Goal: Information Seeking & Learning: Find specific fact

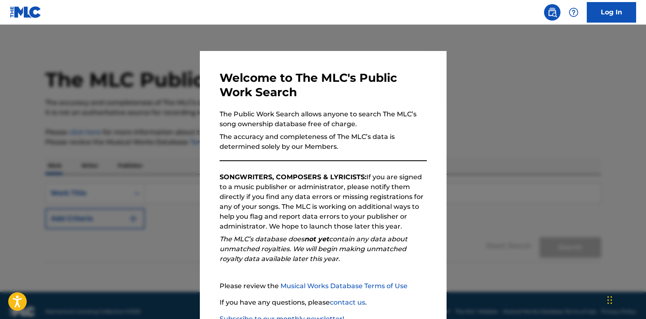
click at [227, 36] on div at bounding box center [323, 184] width 646 height 319
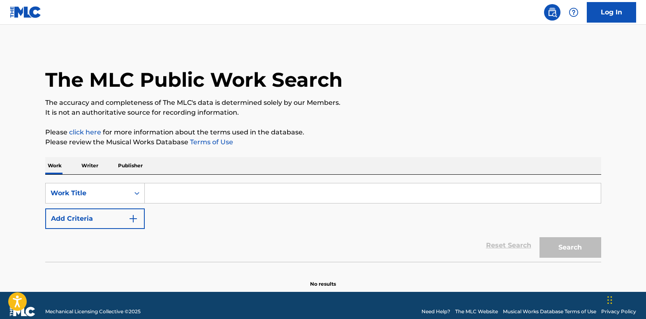
click at [258, 198] on input "Search Form" at bounding box center [373, 193] width 456 height 20
paste input "Heaven In My Heart"
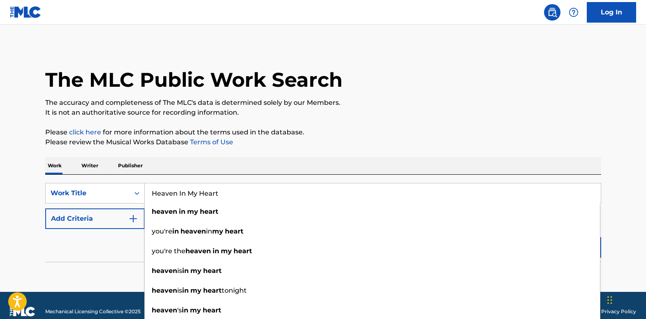
type input "Heaven In My Heart"
click at [137, 220] on img "Search Form" at bounding box center [133, 219] width 10 height 10
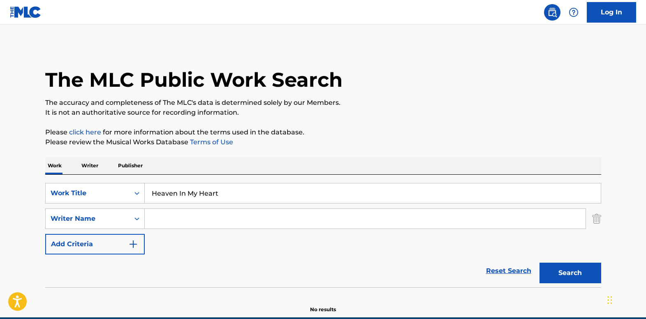
click at [176, 222] on input "Search Form" at bounding box center [365, 219] width 441 height 20
type input "dorff"
click at [539, 263] on button "Search" at bounding box center [570, 273] width 62 height 21
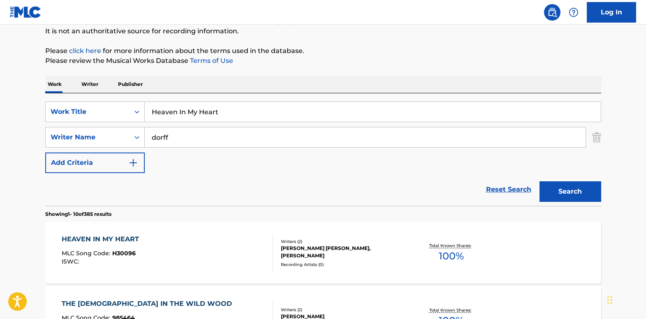
scroll to position [82, 0]
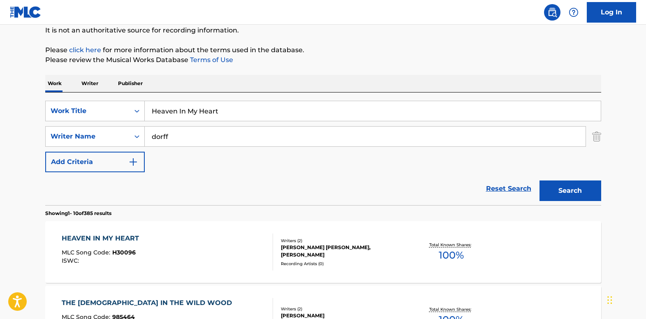
click at [85, 249] on span "MLC Song Code :" at bounding box center [87, 252] width 51 height 7
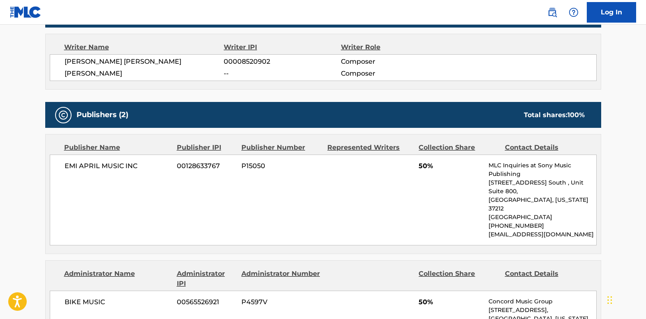
scroll to position [329, 0]
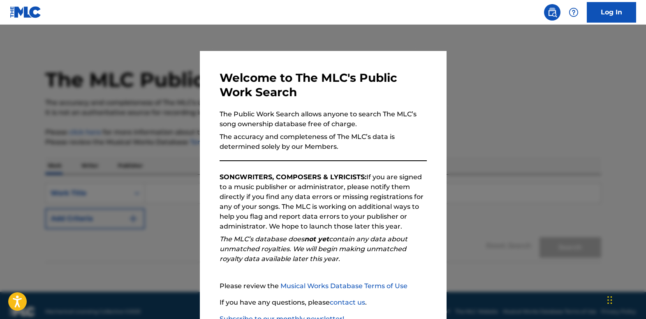
click at [111, 86] on div at bounding box center [323, 184] width 646 height 319
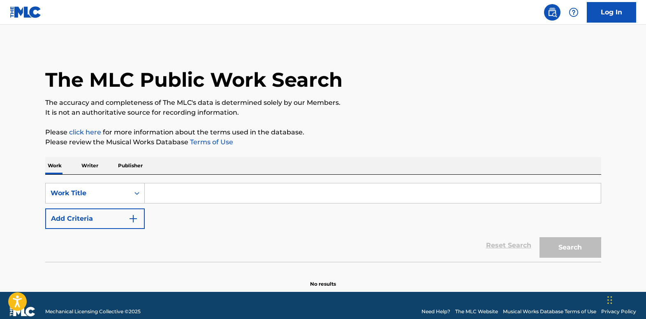
click at [171, 195] on input "Search Form" at bounding box center [373, 193] width 456 height 20
paste input "Bring All Your Heartaches To Me"
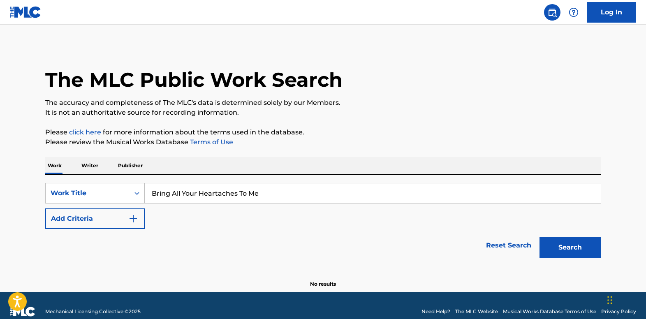
type input "Bring All Your Heartaches To Me"
click at [134, 215] on img "Search Form" at bounding box center [133, 219] width 10 height 10
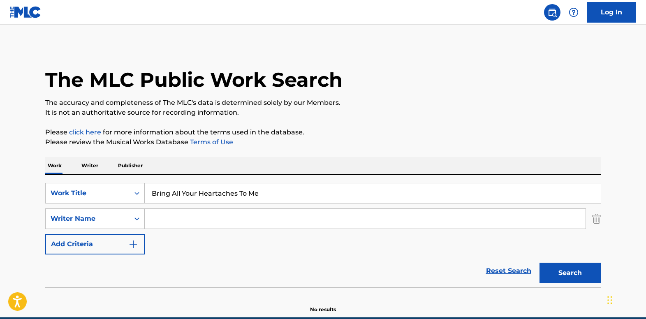
click at [164, 220] on input "Search Form" at bounding box center [365, 219] width 441 height 20
type input "caswell"
click at [539, 263] on button "Search" at bounding box center [570, 273] width 62 height 21
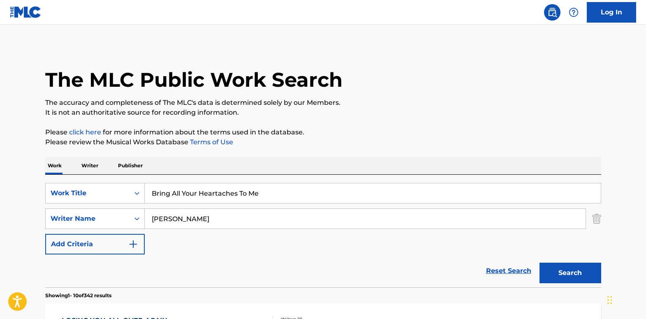
click at [278, 193] on input "Bring All Your Heartaches To Me" at bounding box center [373, 193] width 456 height 20
paste input "Feels Like More Than Dancing"
type input "Feels Like More Than Dancing"
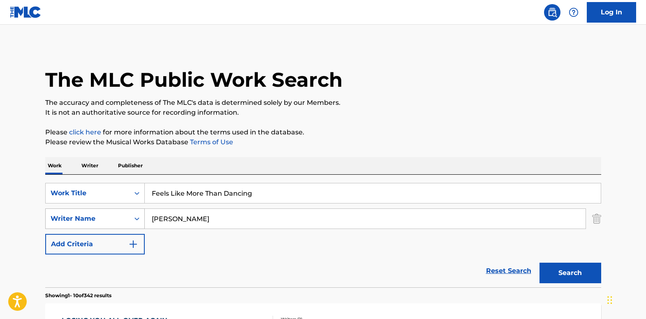
drag, startPoint x: 177, startPoint y: 219, endPoint x: 140, endPoint y: 218, distance: 37.4
click at [140, 218] on div "SearchWithCriteria37c66a3b-eebd-4d5d-8e8e-d26102a422e7 Writer Name caswell" at bounding box center [323, 218] width 556 height 21
click at [539, 263] on button "Search" at bounding box center [570, 273] width 62 height 21
click at [567, 268] on button "Search" at bounding box center [570, 273] width 62 height 21
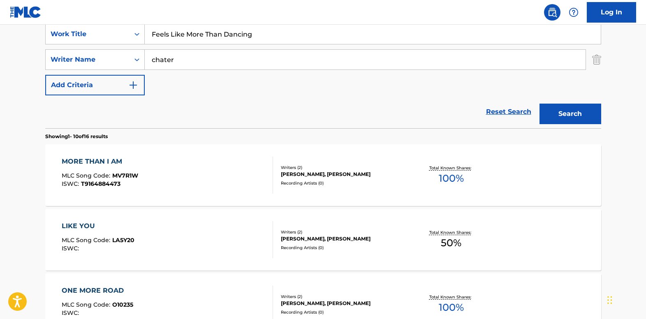
scroll to position [164, 0]
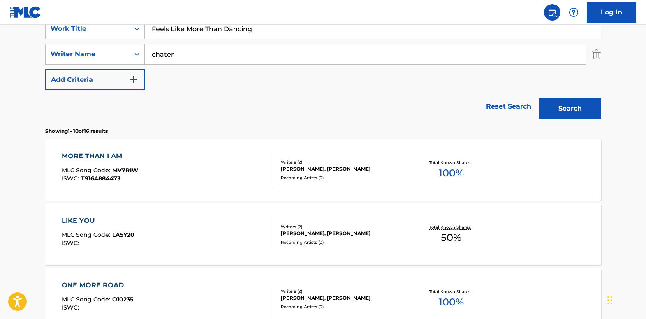
drag, startPoint x: 125, startPoint y: 52, endPoint x: 196, endPoint y: 55, distance: 71.2
click at [125, 52] on div "SearchWithCriteria37c66a3b-eebd-4d5d-8e8e-d26102a422e7 Writer Name chater" at bounding box center [323, 54] width 556 height 21
paste input "I Lost My Dog"
type input "I Lost My Dog"
click at [312, 31] on input "Feels Like More Than Dancing" at bounding box center [373, 29] width 456 height 20
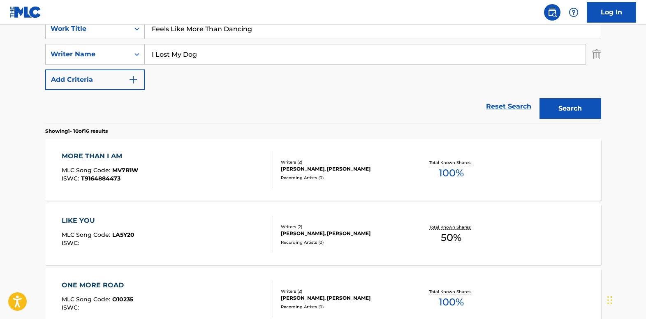
click at [312, 32] on input "Feels Like More Than Dancing" at bounding box center [373, 29] width 456 height 20
paste input "I Lost My Do"
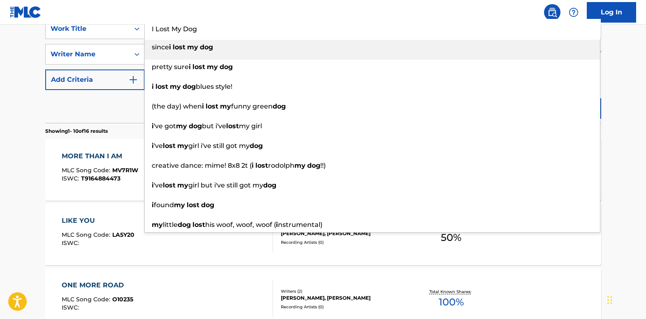
drag, startPoint x: 187, startPoint y: 50, endPoint x: 348, endPoint y: 53, distance: 161.2
click at [324, 51] on li "since i lost my dog" at bounding box center [372, 50] width 455 height 20
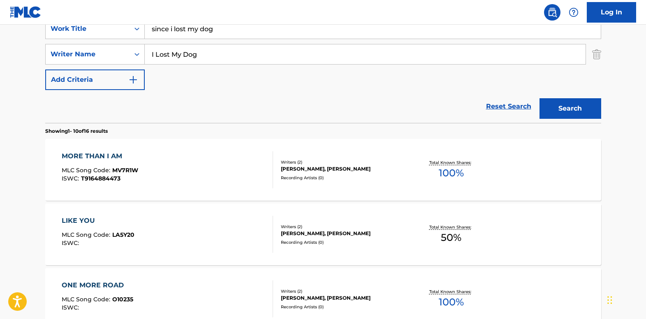
click at [254, 31] on input "since i lost my dog" at bounding box center [373, 29] width 456 height 20
paste input "I Lost My D"
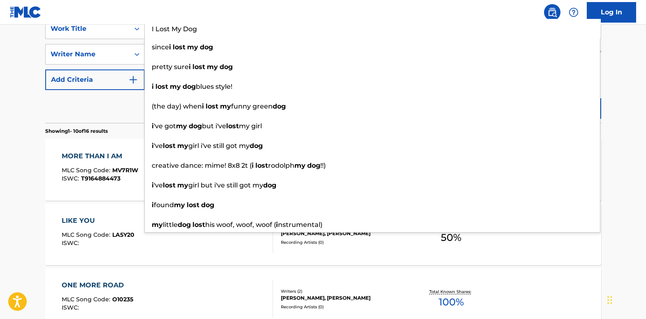
type input "I Lost My Dog"
click at [214, 7] on nav "Log In" at bounding box center [323, 12] width 646 height 25
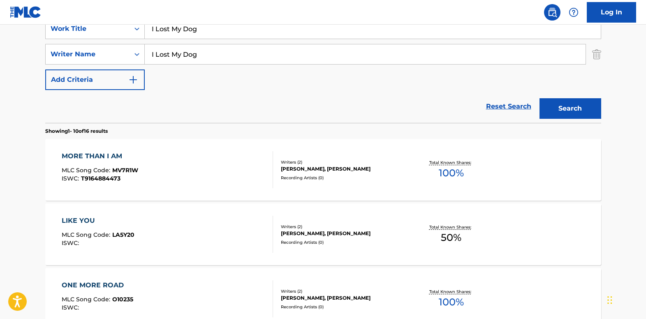
click at [218, 55] on input "I Lost My Dog" at bounding box center [365, 54] width 441 height 20
type input "gambino"
click at [539, 98] on button "Search" at bounding box center [570, 108] width 62 height 21
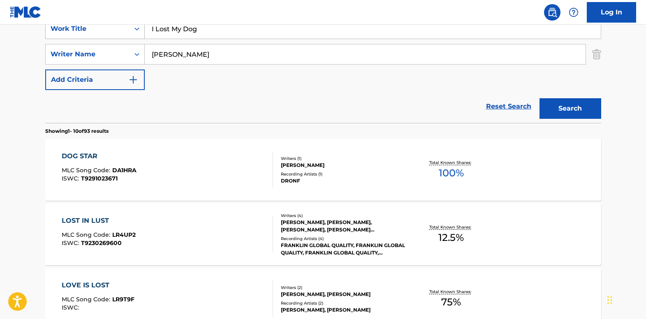
drag, startPoint x: 210, startPoint y: 30, endPoint x: 102, endPoint y: 25, distance: 107.4
click at [102, 25] on div "SearchWithCriteriaed2c1765-b140-49f4-ada4-77a91b30b220 Work Title I Lost My Dog" at bounding box center [323, 29] width 556 height 21
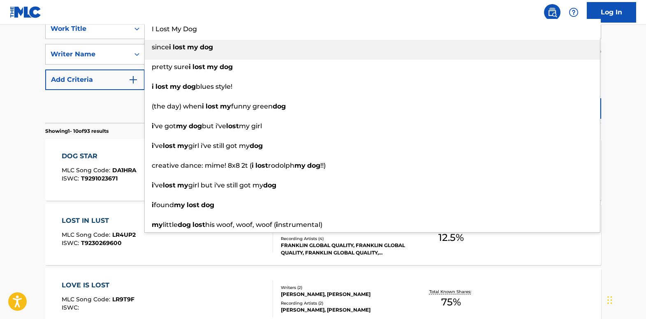
paste input "How About Goodbye"
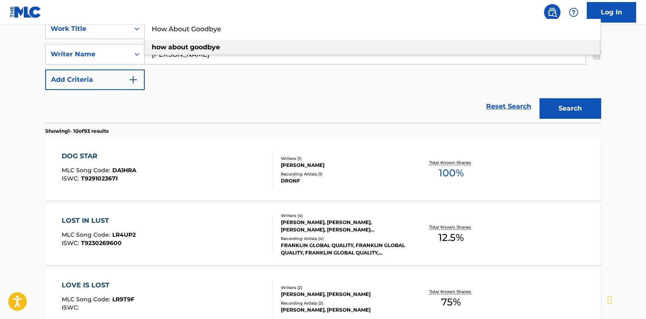
type input "How About Goodbye"
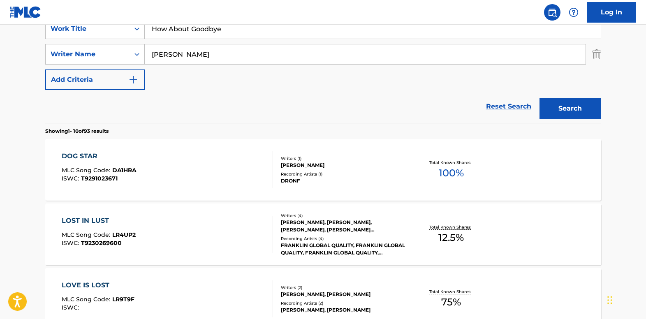
click at [215, 85] on div "SearchWithCriteriaed2c1765-b140-49f4-ada4-77a91b30b220 Work Title How About Goo…" at bounding box center [323, 55] width 556 height 72
click at [224, 57] on input "gambino" at bounding box center [365, 54] width 441 height 20
click at [224, 56] on input "gambino" at bounding box center [365, 54] width 441 height 20
paste input "How About Goodbye"
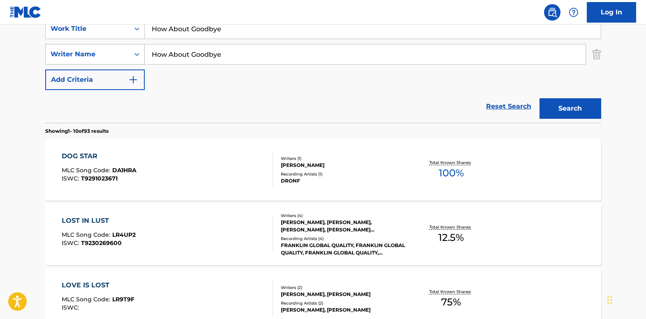
drag, startPoint x: 231, startPoint y: 57, endPoint x: 106, endPoint y: 48, distance: 124.9
click at [106, 48] on div "SearchWithCriteria37c66a3b-eebd-4d5d-8e8e-d26102a422e7 Writer Name How About Go…" at bounding box center [323, 54] width 556 height 21
paste input "s"
click at [539, 98] on button "Search" at bounding box center [570, 108] width 62 height 21
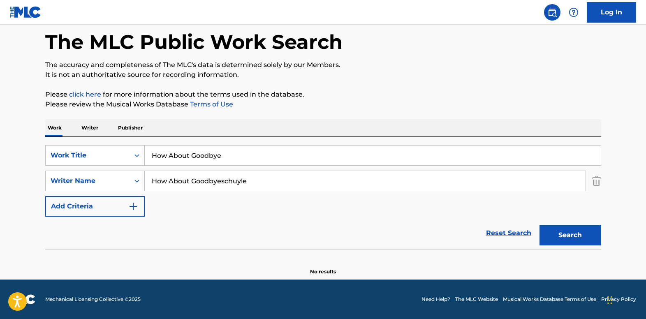
scroll to position [38, 0]
type input "schuyle"
click at [539, 225] on button "Search" at bounding box center [570, 235] width 62 height 21
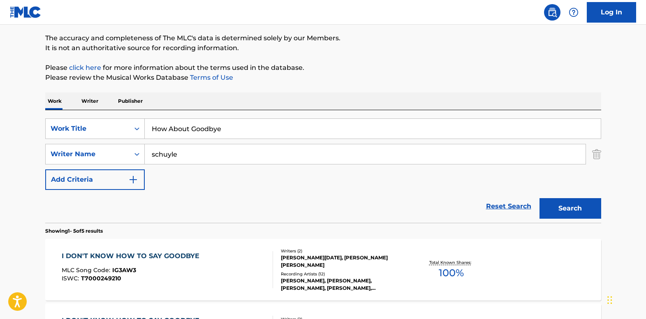
scroll to position [164, 0]
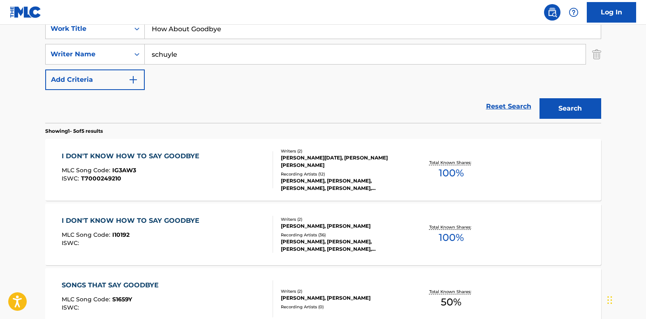
click at [593, 56] on img "Search Form" at bounding box center [596, 54] width 9 height 21
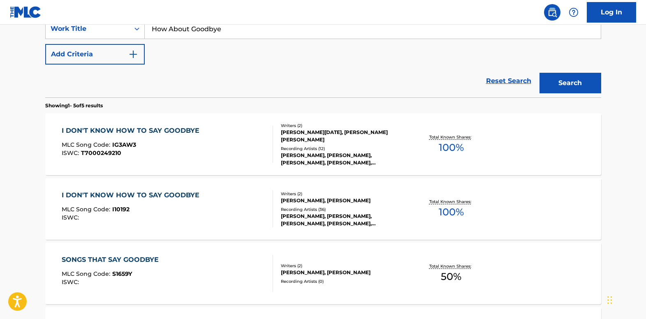
click at [567, 83] on button "Search" at bounding box center [570, 83] width 62 height 21
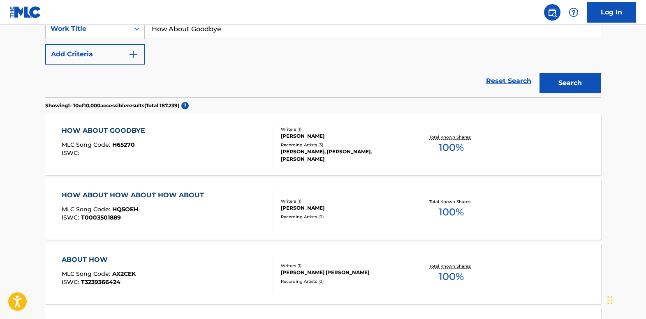
click at [91, 134] on div "HOW ABOUT GOODBYE" at bounding box center [106, 131] width 88 height 10
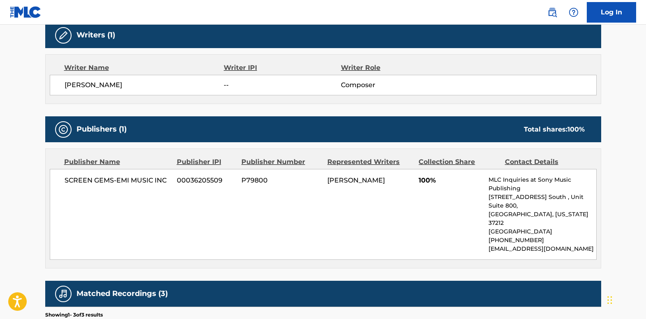
scroll to position [288, 0]
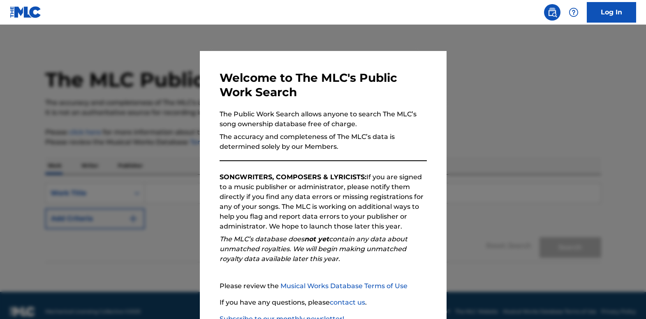
click at [154, 93] on div at bounding box center [323, 184] width 646 height 319
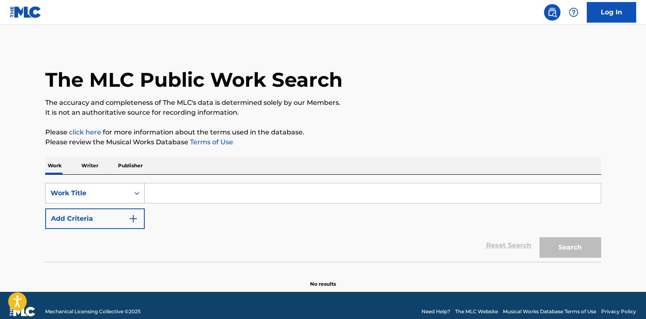
click at [132, 195] on div "Search Form" at bounding box center [137, 193] width 15 height 15
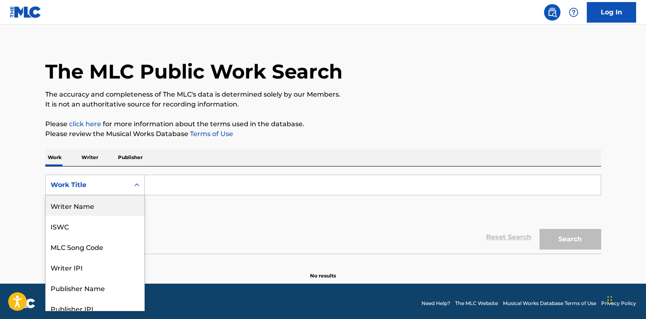
click at [123, 208] on div "Writer Name" at bounding box center [95, 205] width 99 height 21
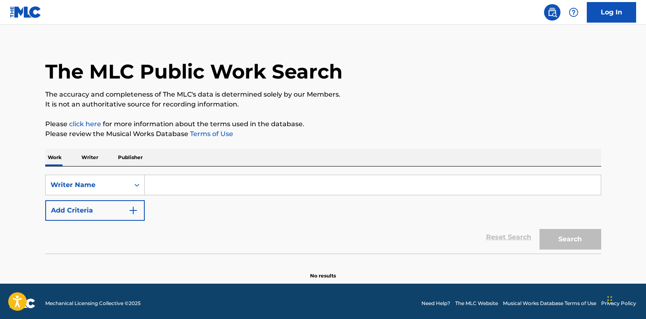
click at [160, 184] on input "Search Form" at bounding box center [373, 185] width 456 height 20
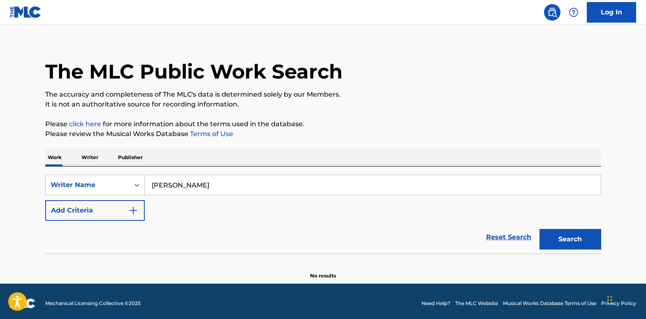
type input "[PERSON_NAME]"
click at [539, 229] on button "Search" at bounding box center [570, 239] width 62 height 21
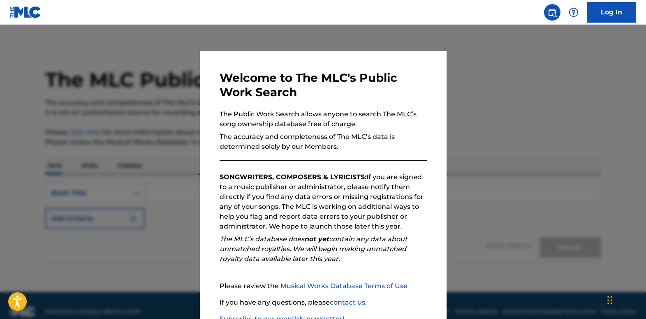
click at [23, 84] on div at bounding box center [323, 184] width 646 height 319
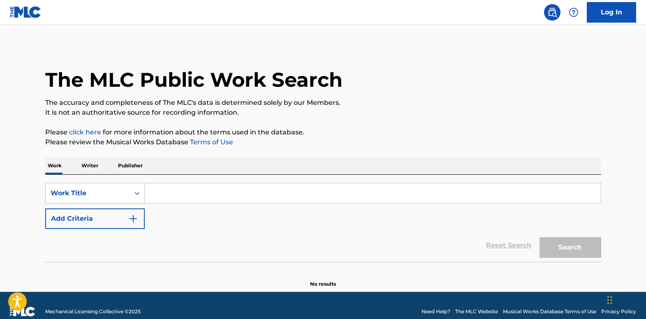
click at [191, 195] on input "Search Form" at bounding box center [373, 193] width 456 height 20
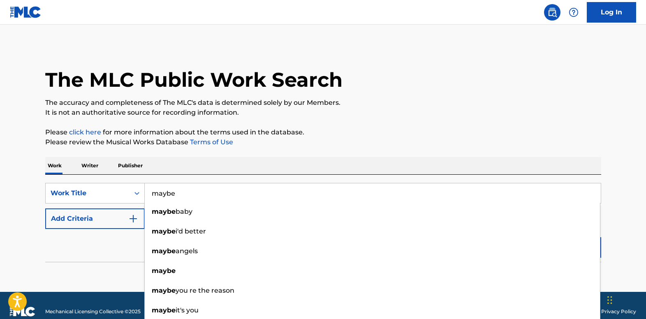
type input "maybe"
click at [131, 219] on img "Search Form" at bounding box center [133, 219] width 10 height 10
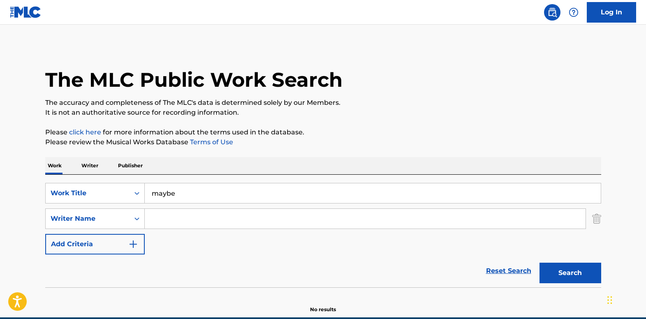
click at [160, 215] on input "Search Form" at bounding box center [365, 219] width 441 height 20
type input "[PERSON_NAME]"
click at [555, 264] on button "Search" at bounding box center [570, 273] width 62 height 21
click at [597, 220] on img "Search Form" at bounding box center [596, 218] width 9 height 21
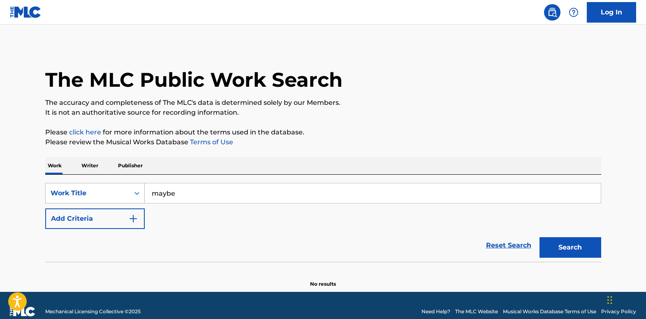
drag, startPoint x: 208, startPoint y: 192, endPoint x: 137, endPoint y: 192, distance: 70.7
click at [137, 192] on div "SearchWithCriteriafee626d0-53bc-49b5-8e51-ab039d69c030 Work Title maybe" at bounding box center [323, 193] width 556 height 21
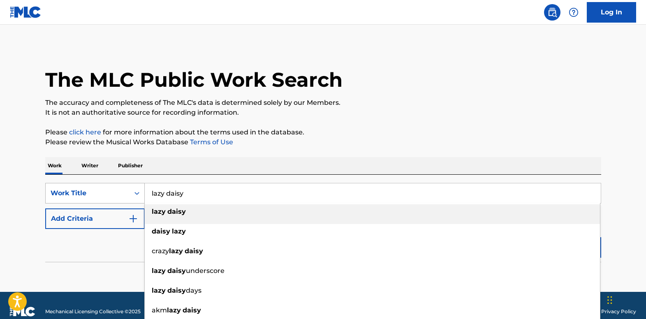
type input "lazy daisy"
click at [138, 191] on icon "Search Form" at bounding box center [137, 193] width 8 height 8
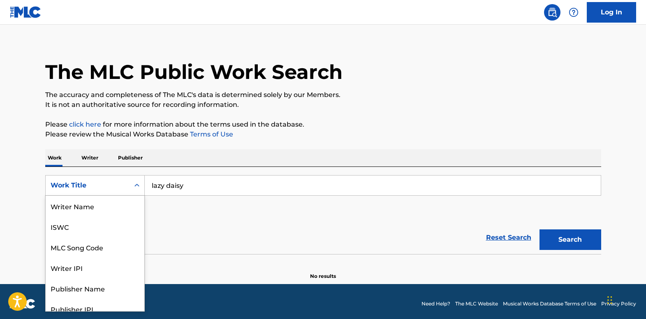
scroll to position [41, 0]
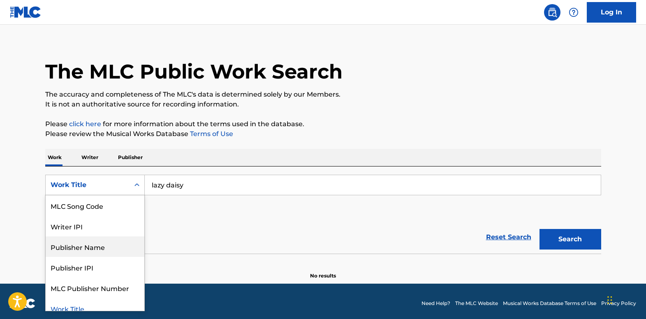
click at [121, 242] on div "Publisher Name" at bounding box center [95, 246] width 99 height 21
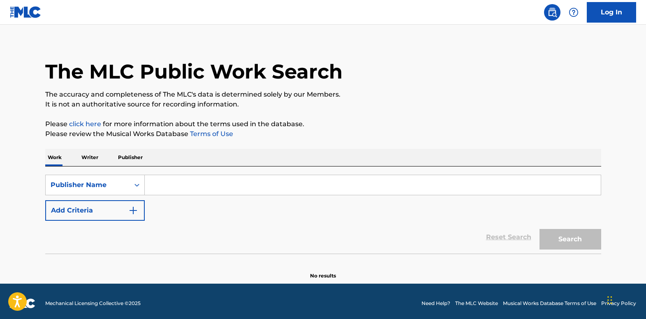
click at [237, 180] on input "Search Form" at bounding box center [373, 185] width 456 height 20
type input "lazy daisy"
click at [539, 229] on button "Search" at bounding box center [570, 239] width 62 height 21
click at [151, 187] on input "lazy daisy" at bounding box center [373, 185] width 456 height 20
click at [137, 186] on icon "Search Form" at bounding box center [137, 185] width 8 height 8
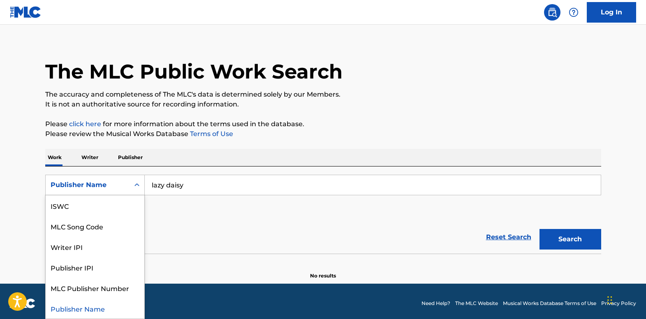
scroll to position [0, 0]
click at [122, 208] on div "Work Title" at bounding box center [95, 205] width 99 height 21
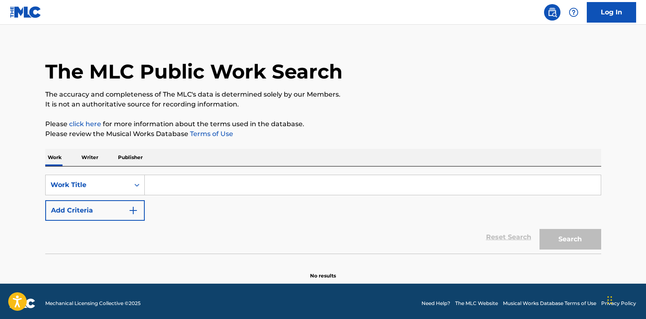
click at [212, 189] on input "Search Form" at bounding box center [373, 185] width 456 height 20
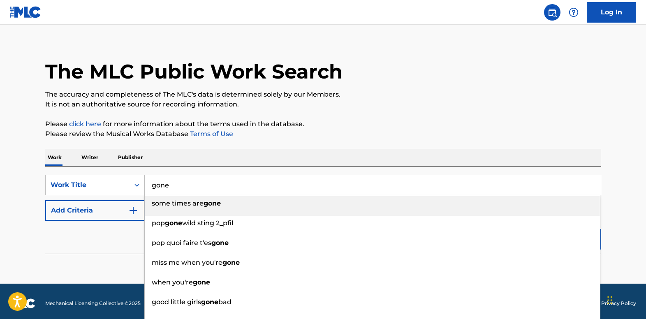
type input "gone"
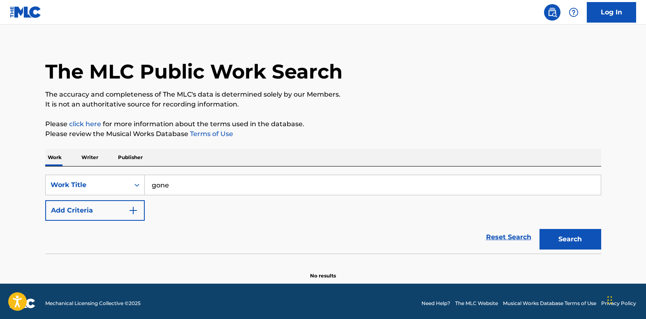
click at [132, 213] on img "Search Form" at bounding box center [133, 211] width 10 height 10
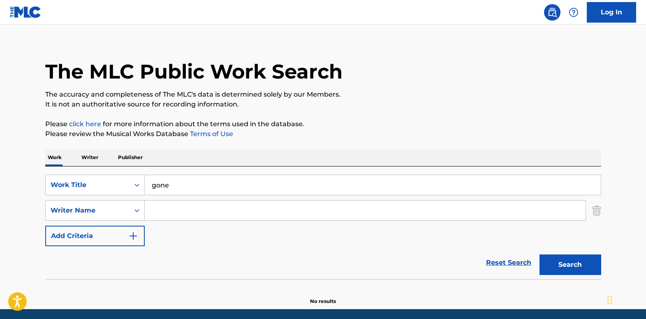
click at [180, 213] on input "Search Form" at bounding box center [365, 211] width 441 height 20
type input "[PERSON_NAME]"
click at [539, 255] on button "Search" at bounding box center [570, 265] width 62 height 21
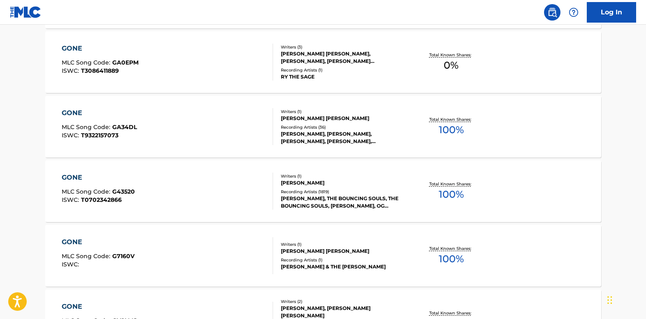
scroll to position [337, 0]
click at [74, 176] on div "GONE" at bounding box center [98, 177] width 73 height 10
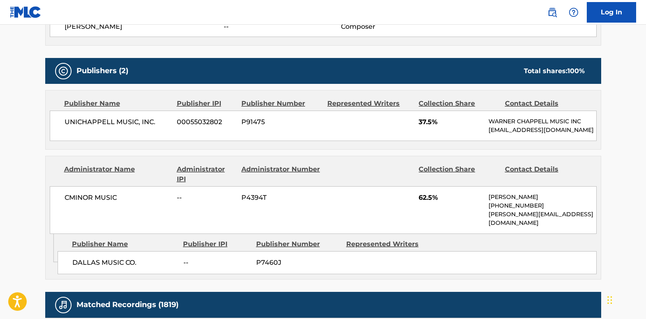
scroll to position [370, 0]
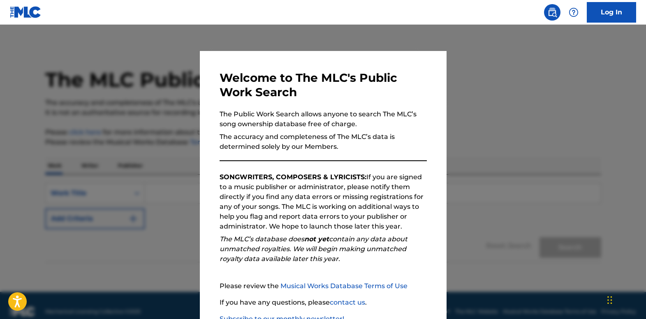
click at [551, 87] on div at bounding box center [323, 184] width 646 height 319
